Goal: Information Seeking & Learning: Learn about a topic

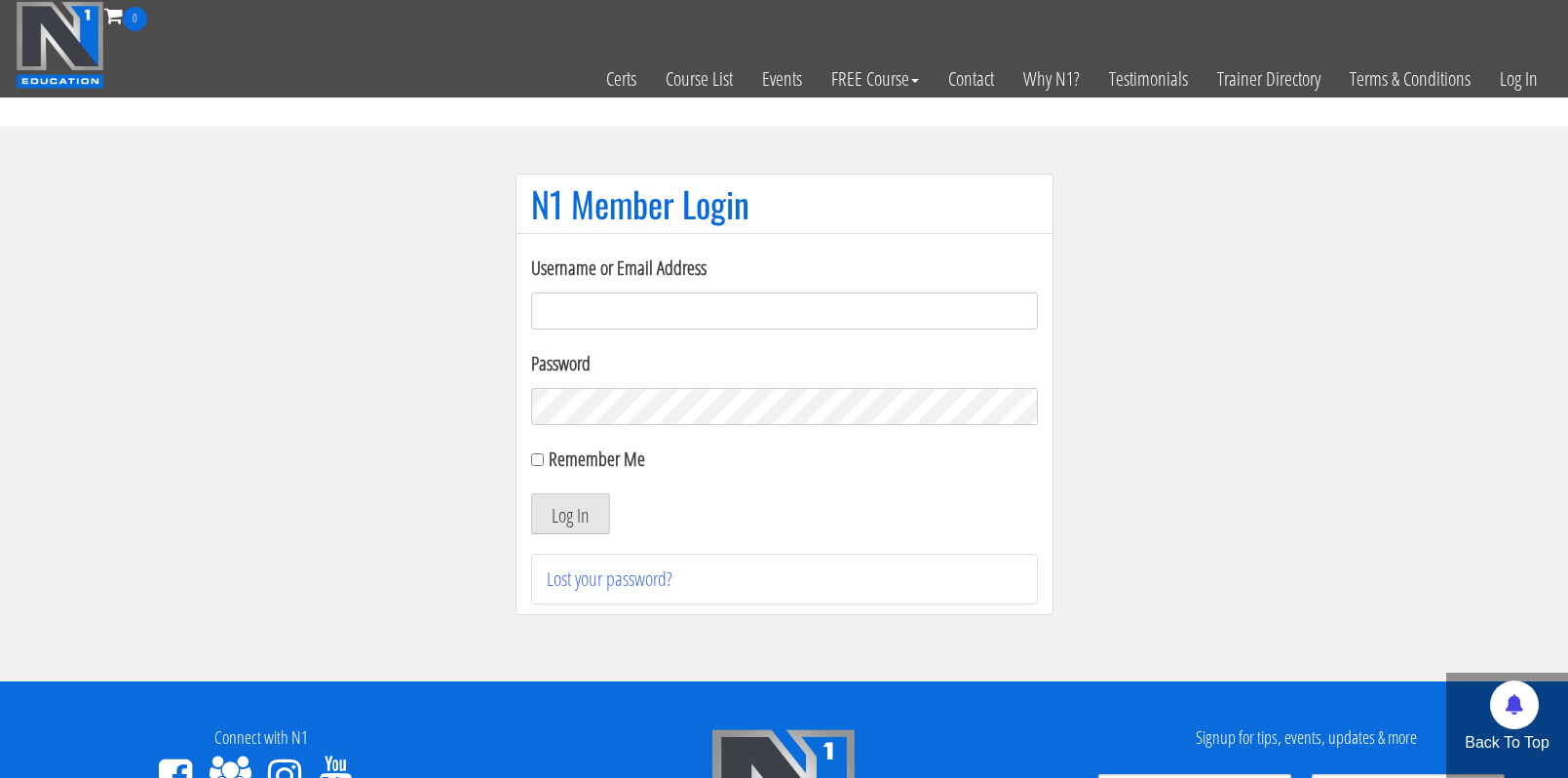
type input "cmoxley"
click at [569, 514] on button "Log In" at bounding box center [570, 513] width 78 height 41
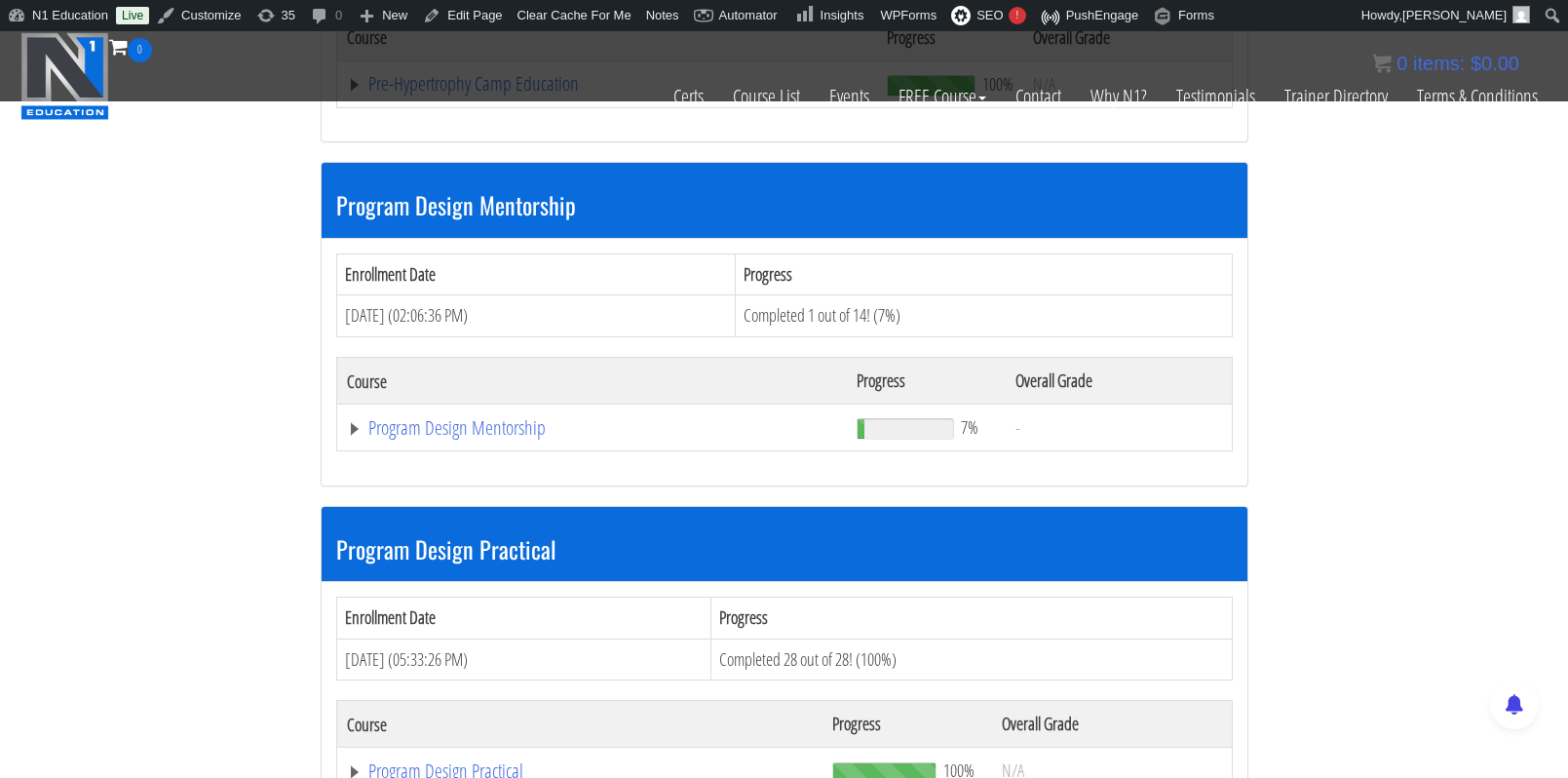
scroll to position [5782, 0]
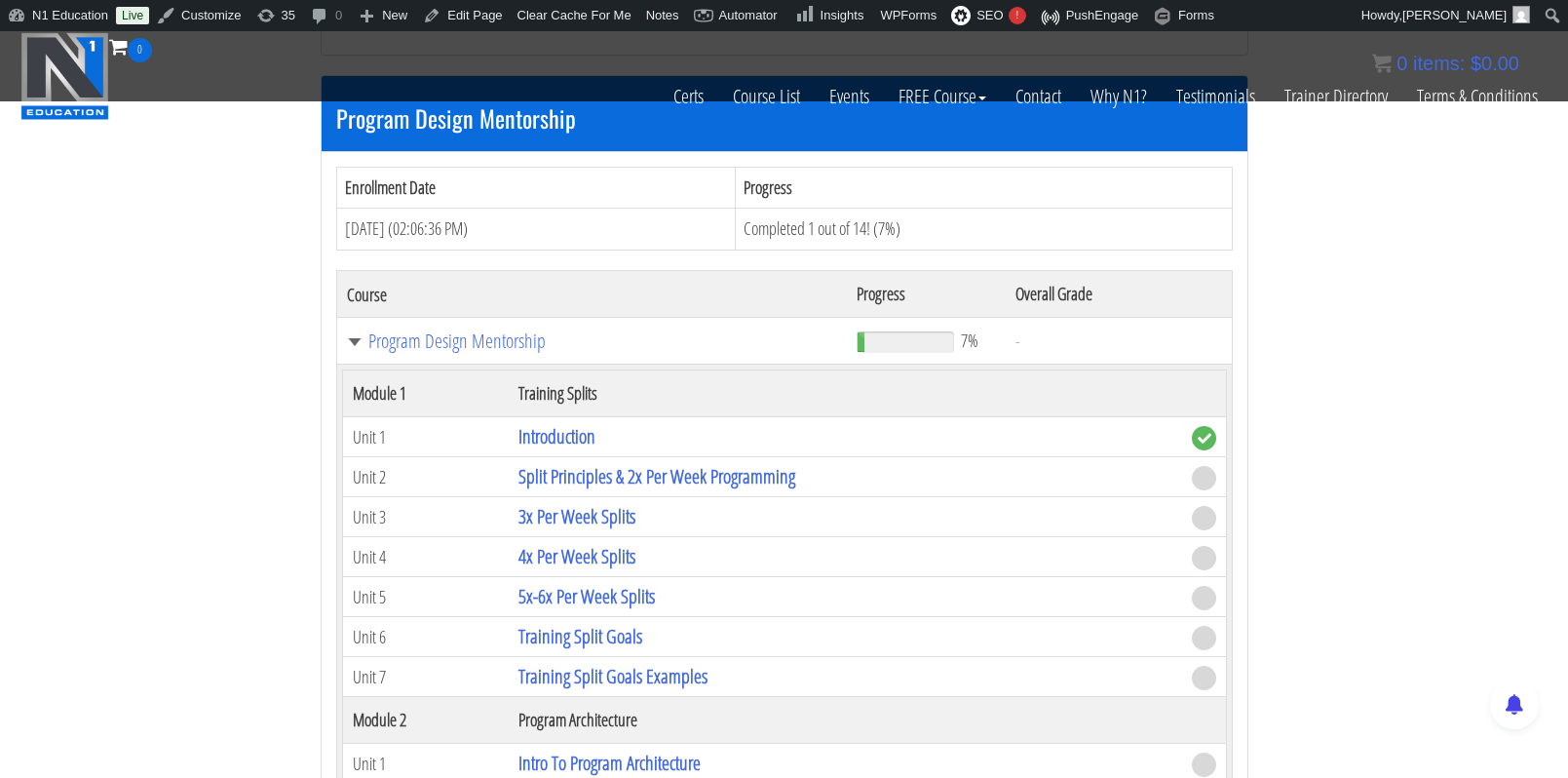
scroll to position [5846, 0]
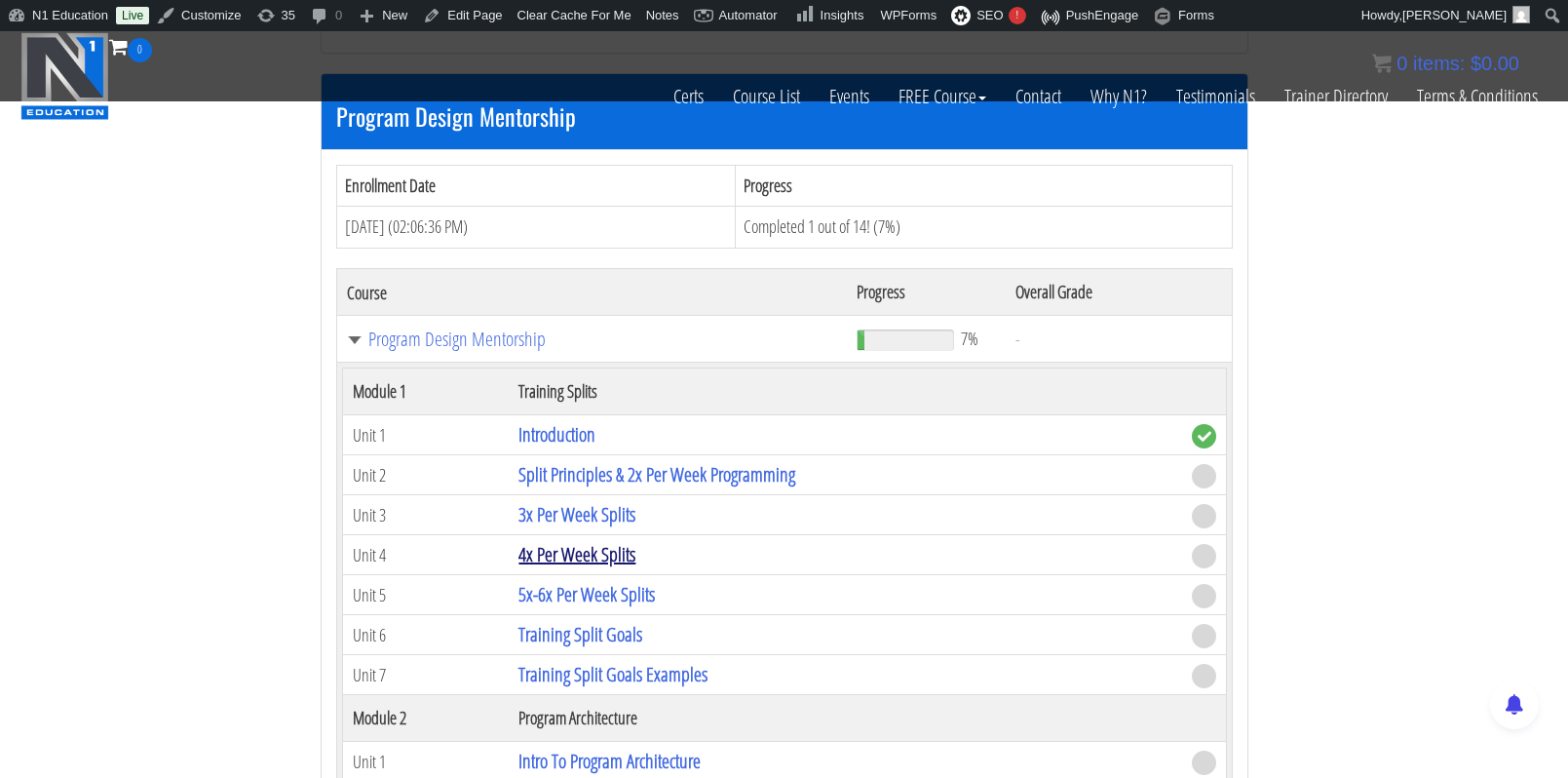
click at [605, 542] on link "4x Per Week Splits" at bounding box center [577, 554] width 117 height 26
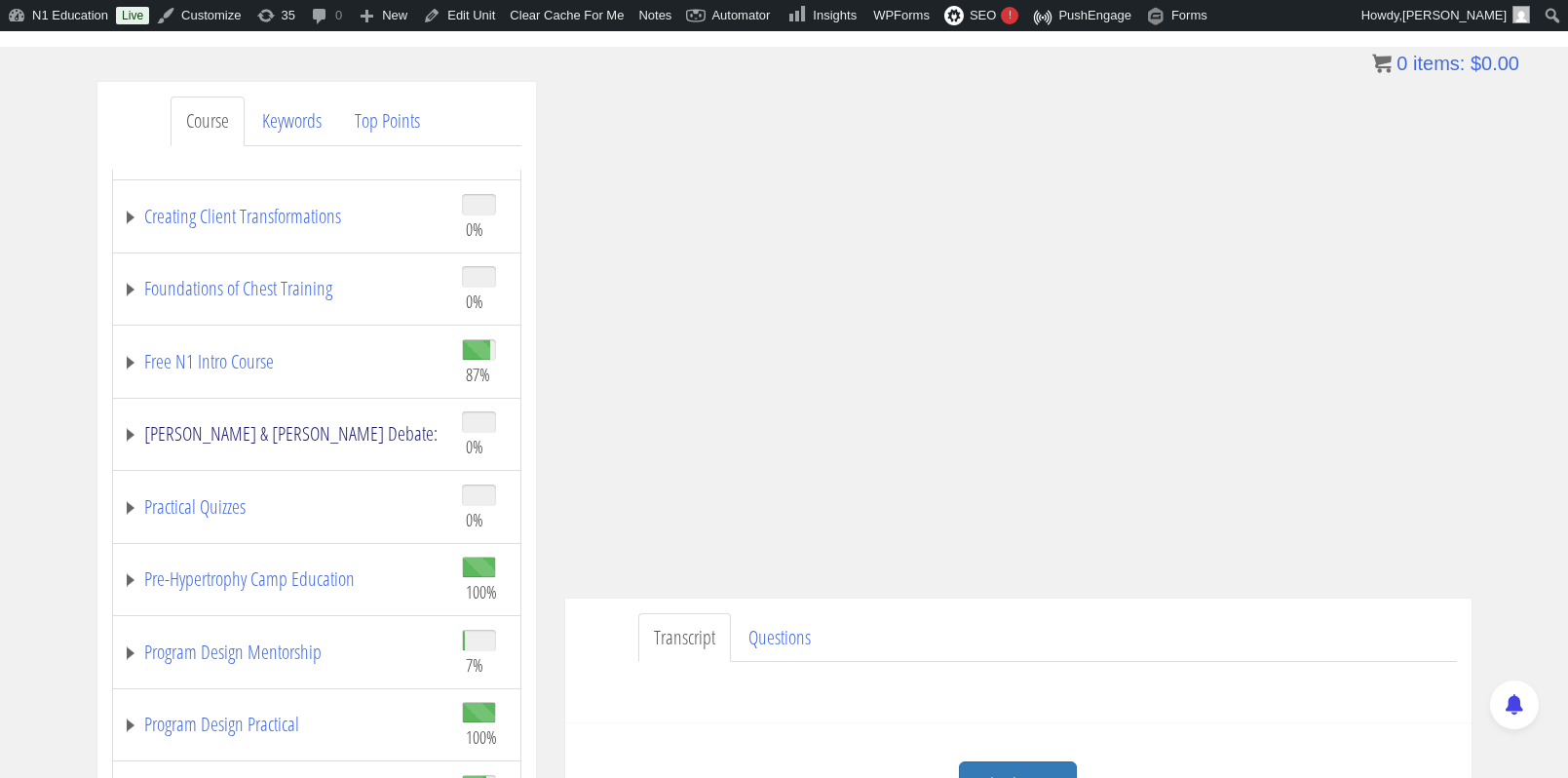
scroll to position [769, 0]
click at [255, 649] on link "Program Design Mentorship" at bounding box center [283, 653] width 320 height 20
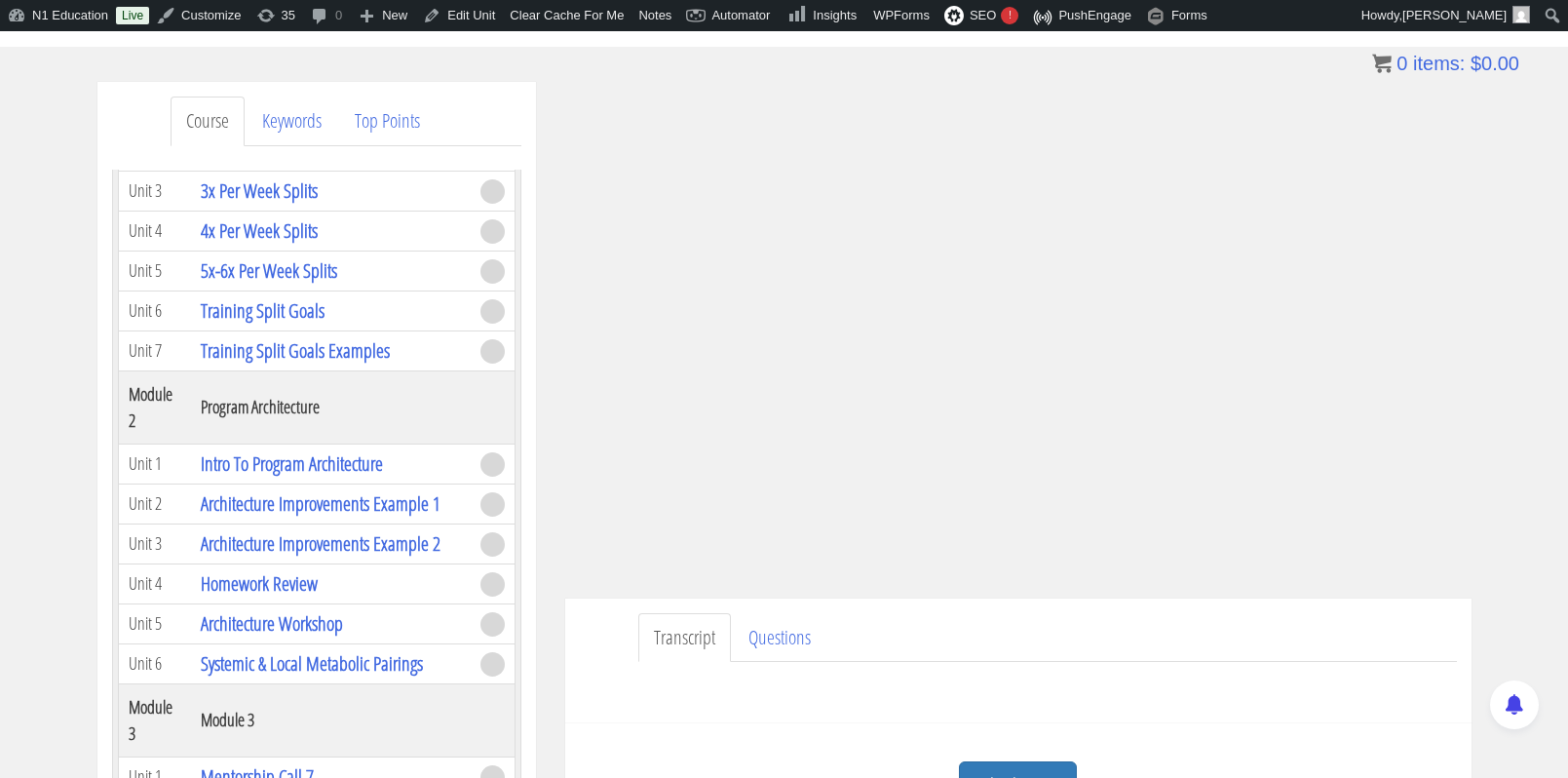
scroll to position [1532, 0]
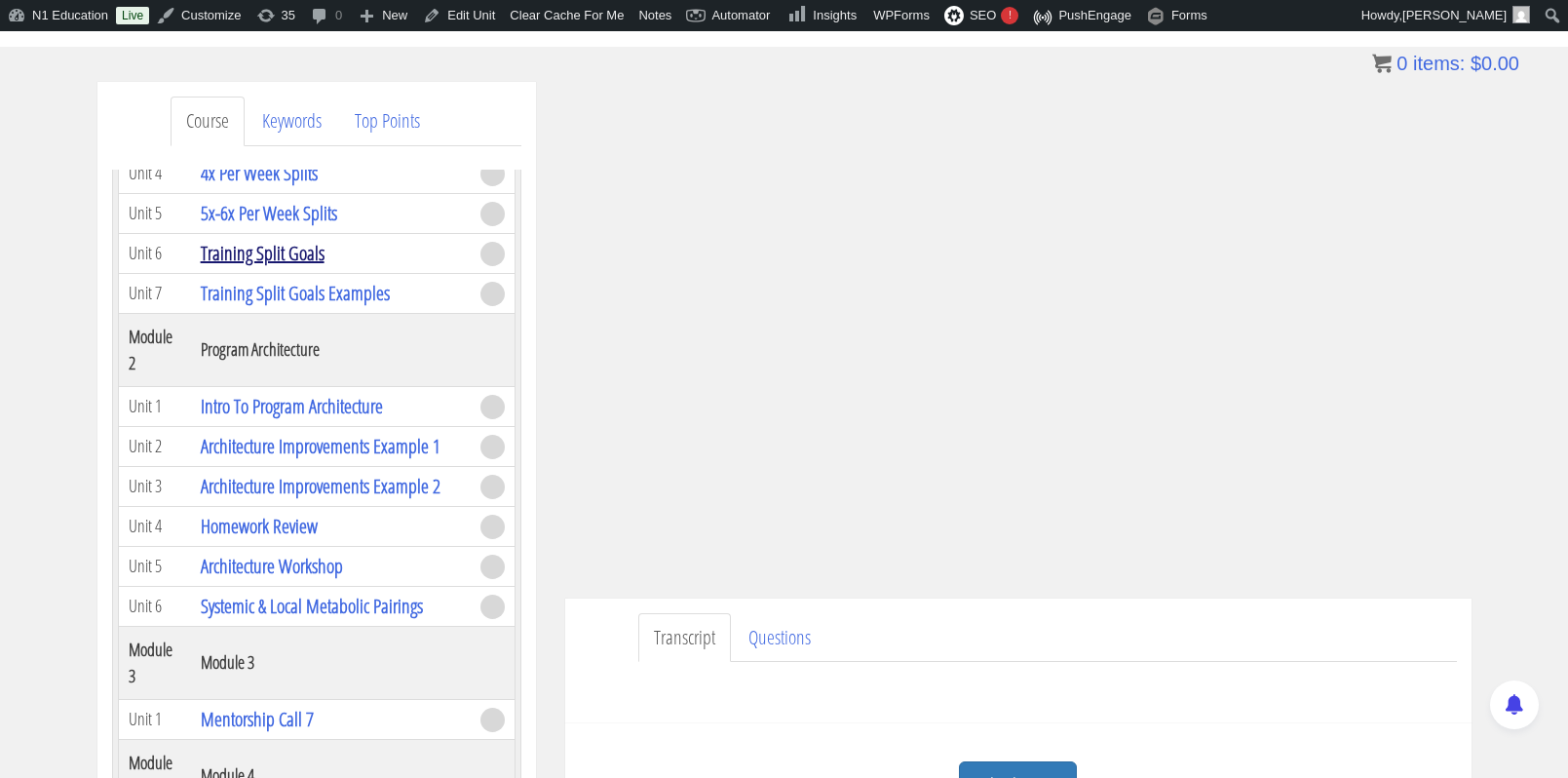
click at [283, 255] on link "Training Split Goals" at bounding box center [262, 252] width 124 height 26
click at [1305, 621] on ul "Transcript Questions" at bounding box center [1048, 638] width 818 height 50
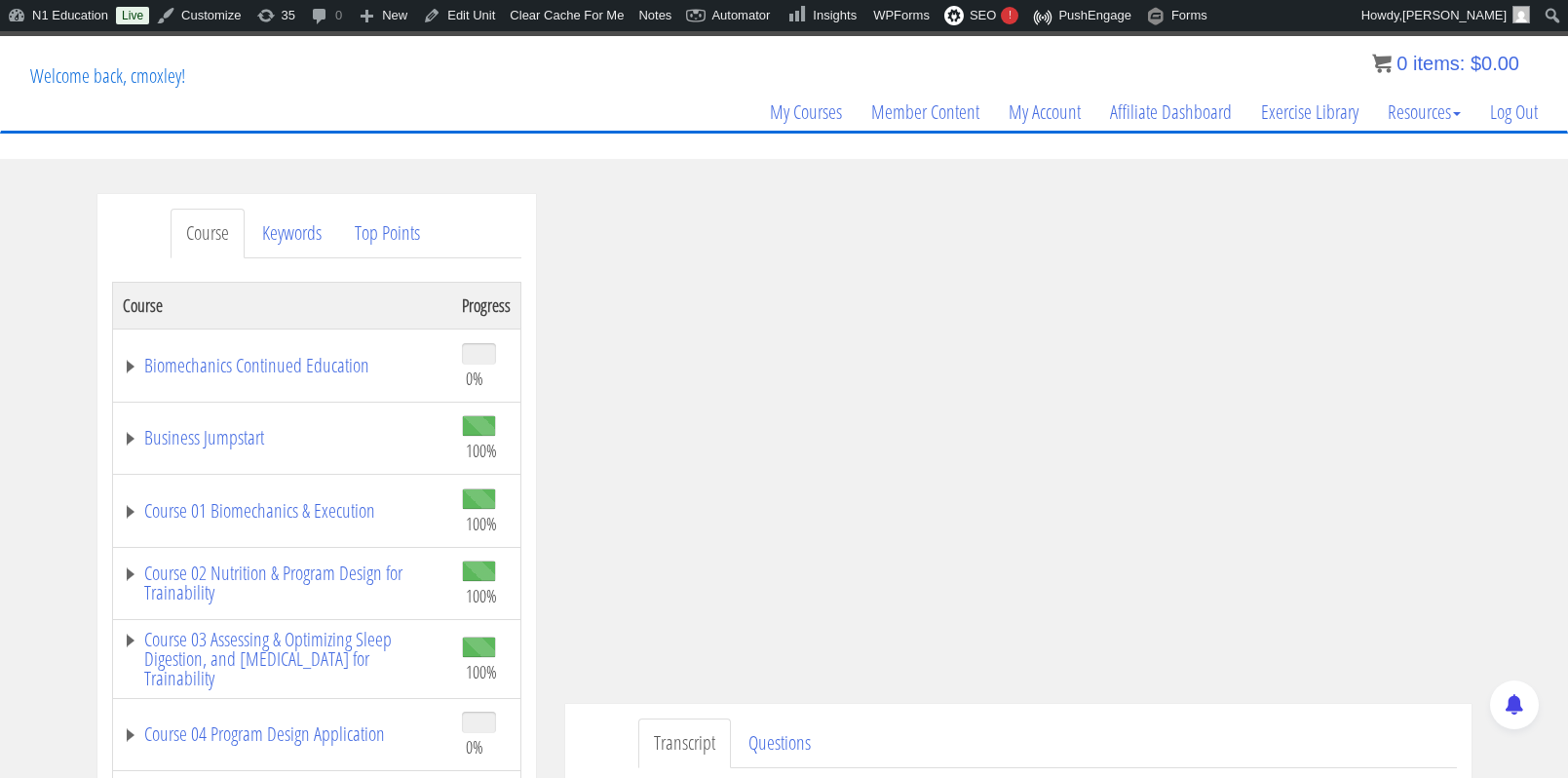
scroll to position [104, 0]
